Goal: Find specific page/section: Find specific page/section

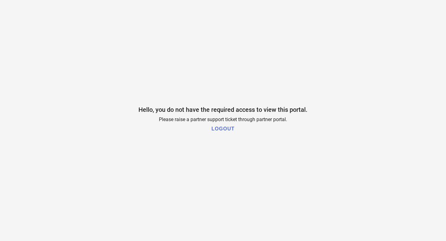
click at [222, 128] on h1 "LOGOUT" at bounding box center [222, 129] width 23 height 6
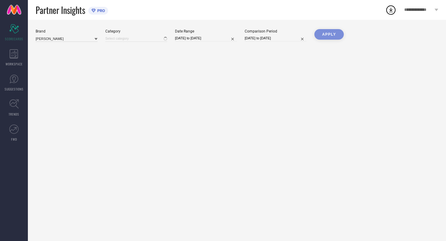
type input "All"
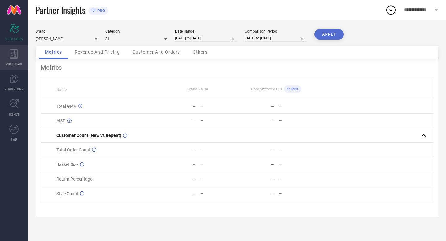
click at [12, 60] on div "WORKSPACE" at bounding box center [14, 57] width 28 height 25
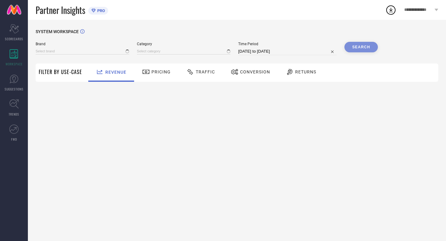
type input "ANOUK"
type input "All"
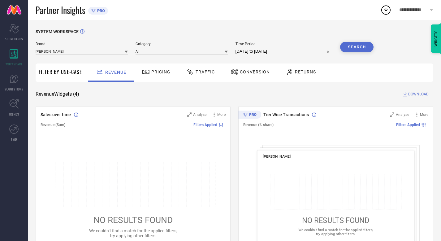
click at [186, 74] on icon at bounding box center [190, 71] width 8 height 7
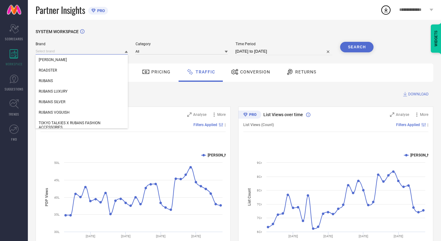
click at [74, 51] on input at bounding box center [82, 51] width 92 height 6
click at [71, 71] on div "ROADSTER" at bounding box center [82, 70] width 92 height 11
click at [63, 50] on input at bounding box center [82, 51] width 92 height 6
click at [62, 82] on div "RUBANS" at bounding box center [82, 80] width 92 height 11
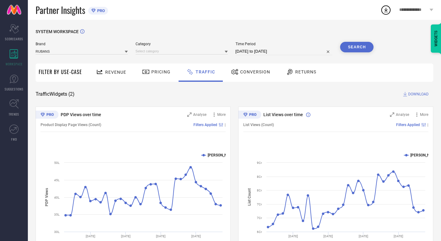
click at [354, 50] on button "Search" at bounding box center [356, 47] width 33 height 11
click at [354, 50] on div "Search" at bounding box center [356, 47] width 33 height 11
